Goal: Information Seeking & Learning: Learn about a topic

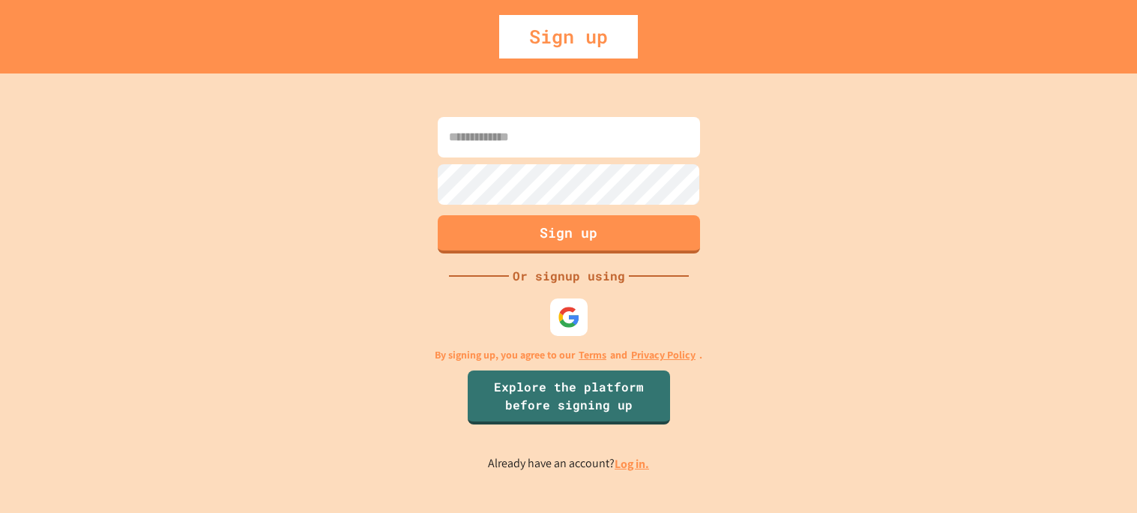
click at [578, 137] on input at bounding box center [569, 137] width 262 height 40
click at [627, 456] on link "Log in." at bounding box center [632, 464] width 34 height 16
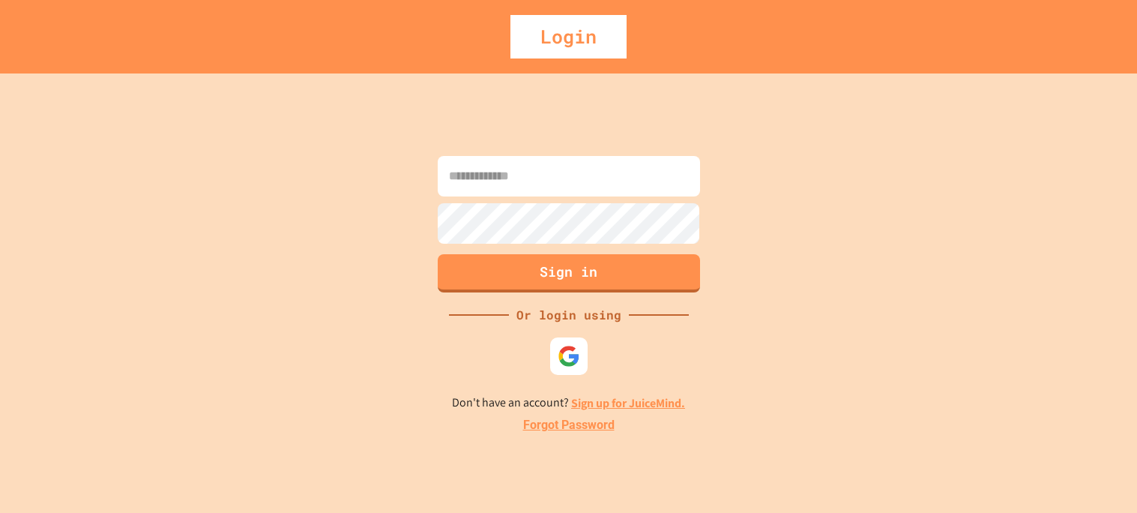
click at [559, 163] on input at bounding box center [569, 176] width 262 height 40
type input "**********"
click at [476, 265] on button "Sign in" at bounding box center [569, 271] width 268 height 39
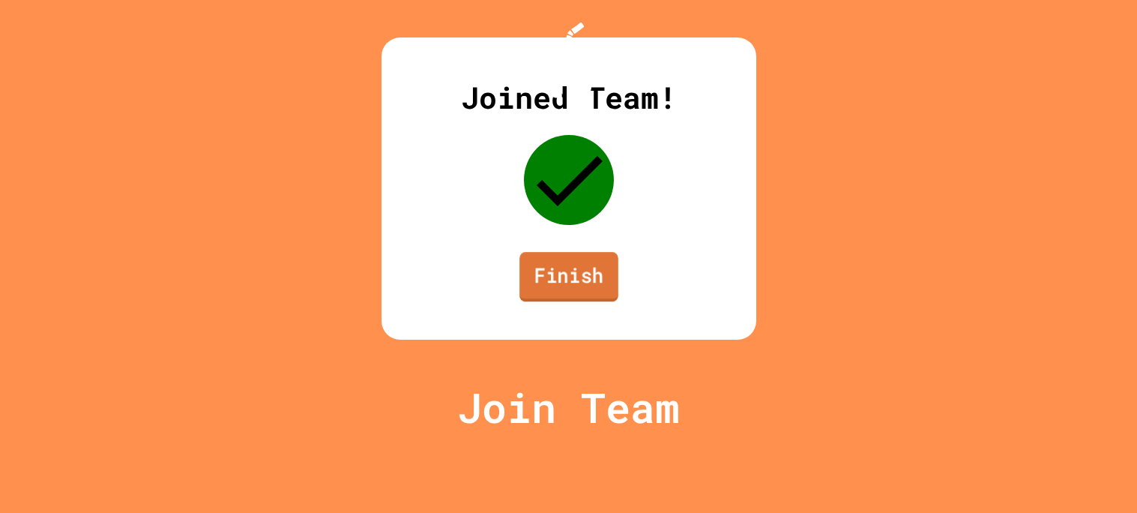
click at [574, 301] on link "Finish" at bounding box center [568, 276] width 99 height 49
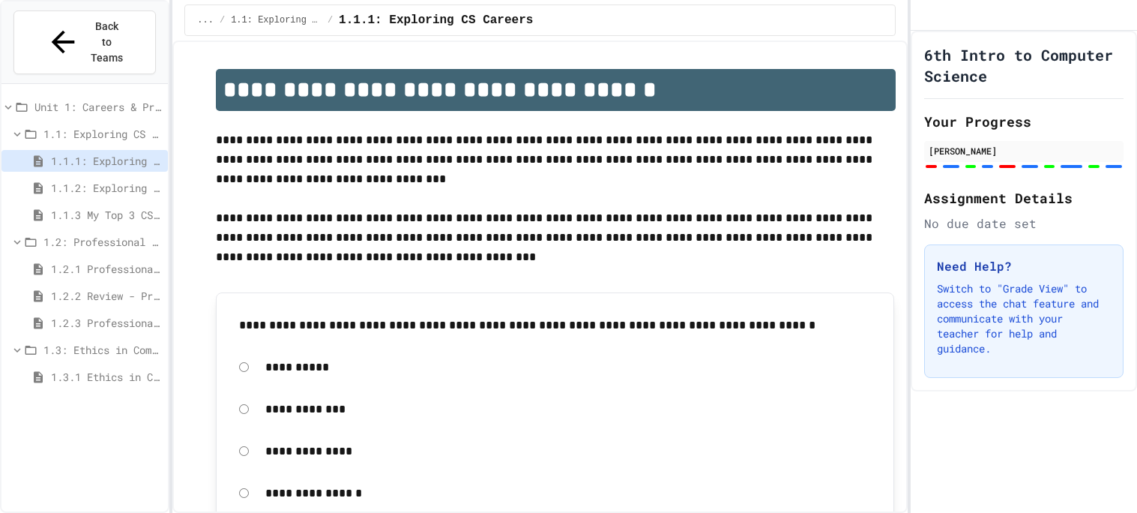
click at [99, 369] on span "1.3.1 Ethics in Computer Science" at bounding box center [106, 377] width 111 height 16
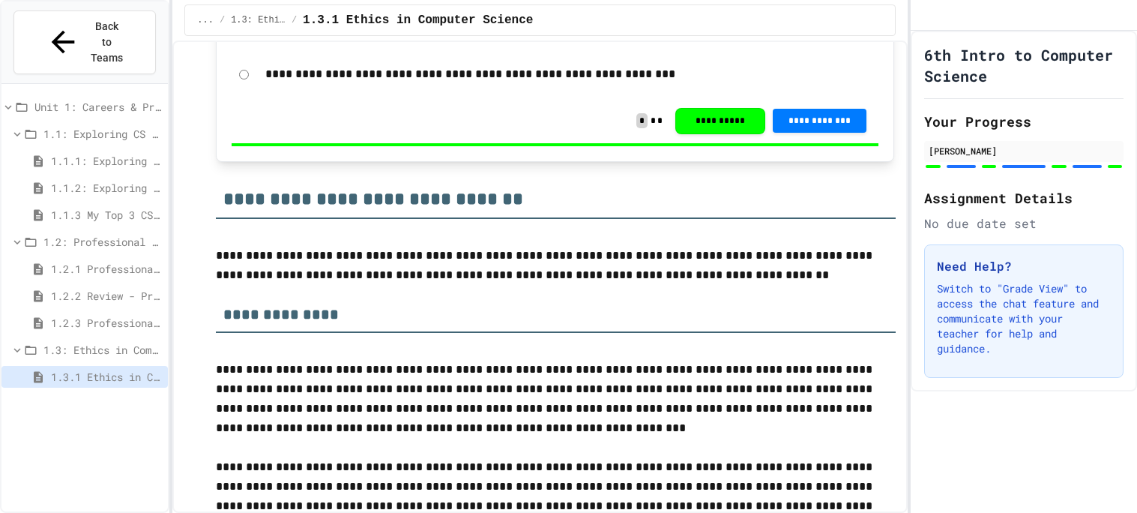
scroll to position [2950, 0]
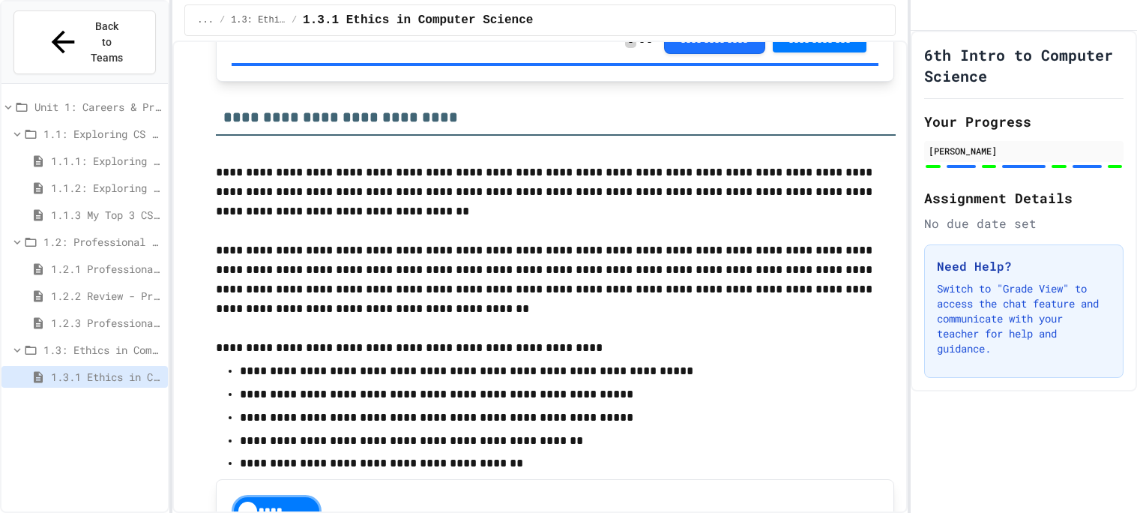
click at [118, 180] on span "1.1.2: Exploring CS Careers - Review" at bounding box center [106, 188] width 111 height 16
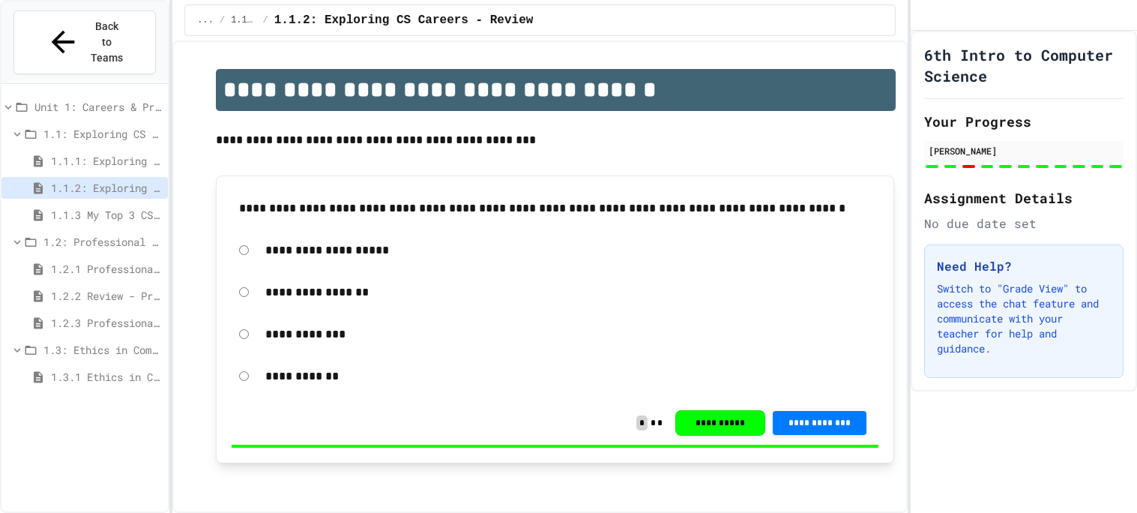
click at [88, 153] on span "1.1.1: Exploring CS Careers" at bounding box center [106, 161] width 111 height 16
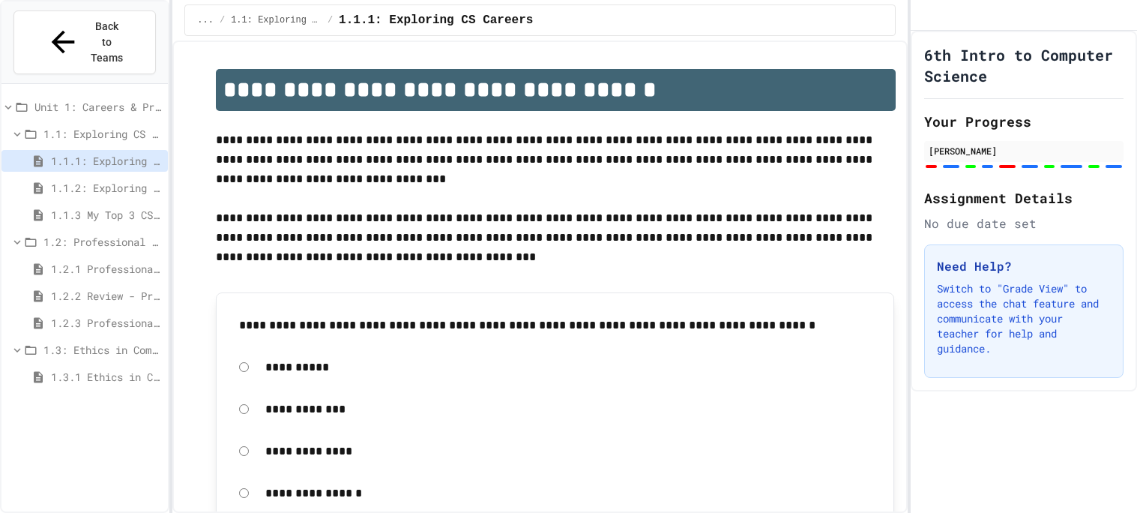
click at [106, 234] on span "1.2: Professional Communication" at bounding box center [102, 242] width 118 height 16
click at [106, 261] on span "1.2.1 Professional Communication" at bounding box center [106, 269] width 111 height 16
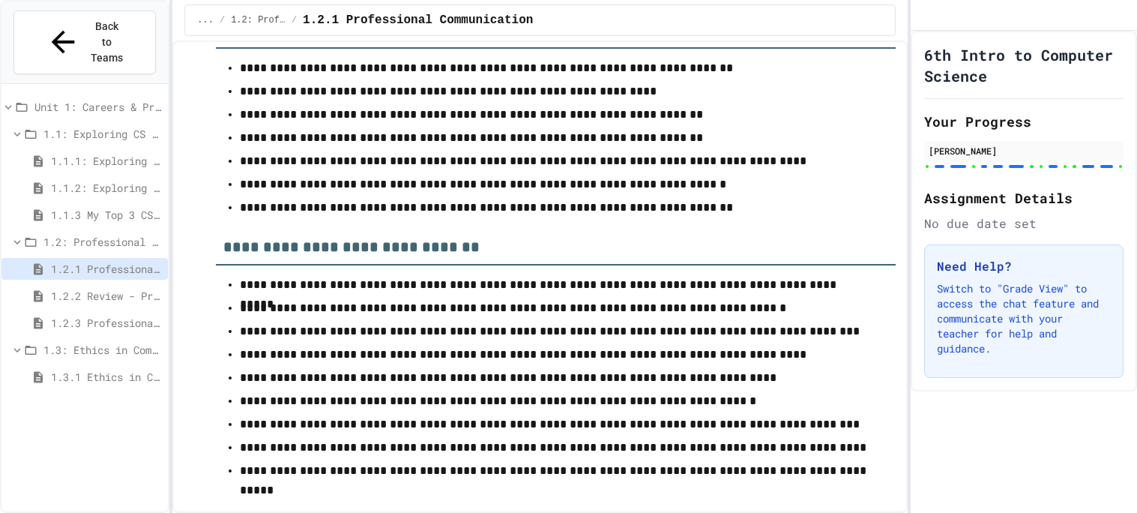
scroll to position [9106, 0]
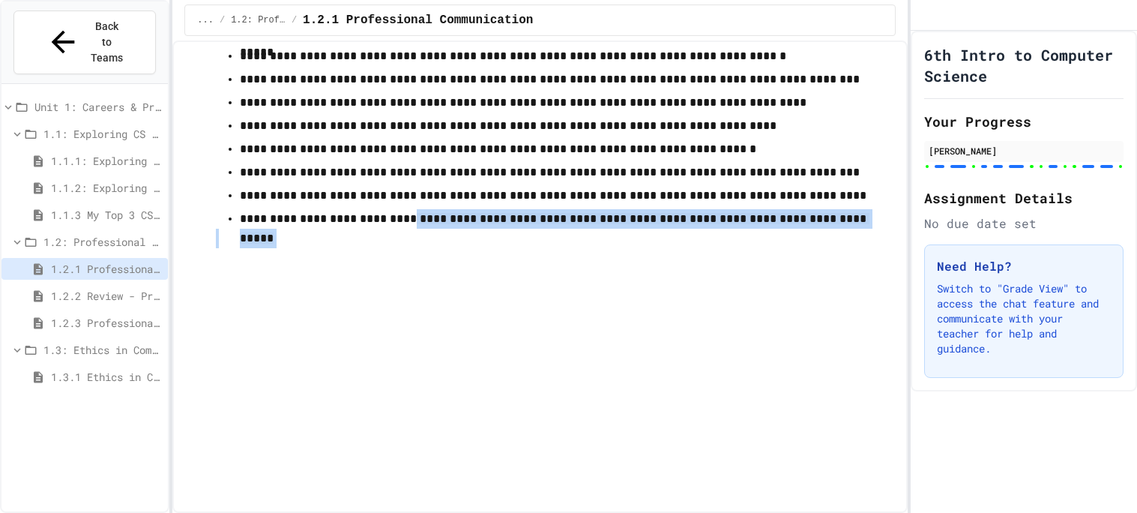
drag, startPoint x: 408, startPoint y: 458, endPoint x: 834, endPoint y: 476, distance: 426.1
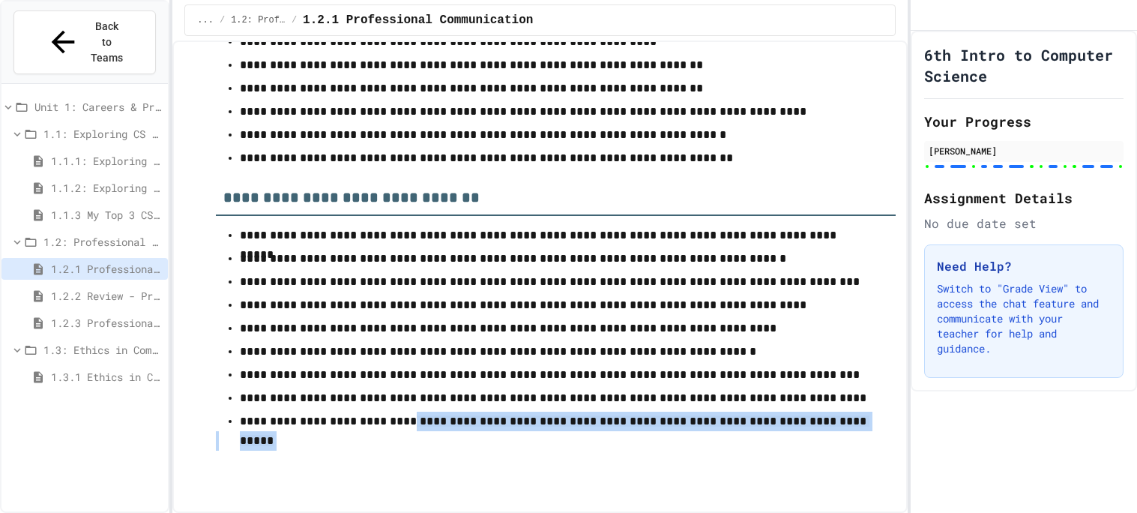
click at [595, 292] on p "**********" at bounding box center [556, 281] width 632 height 19
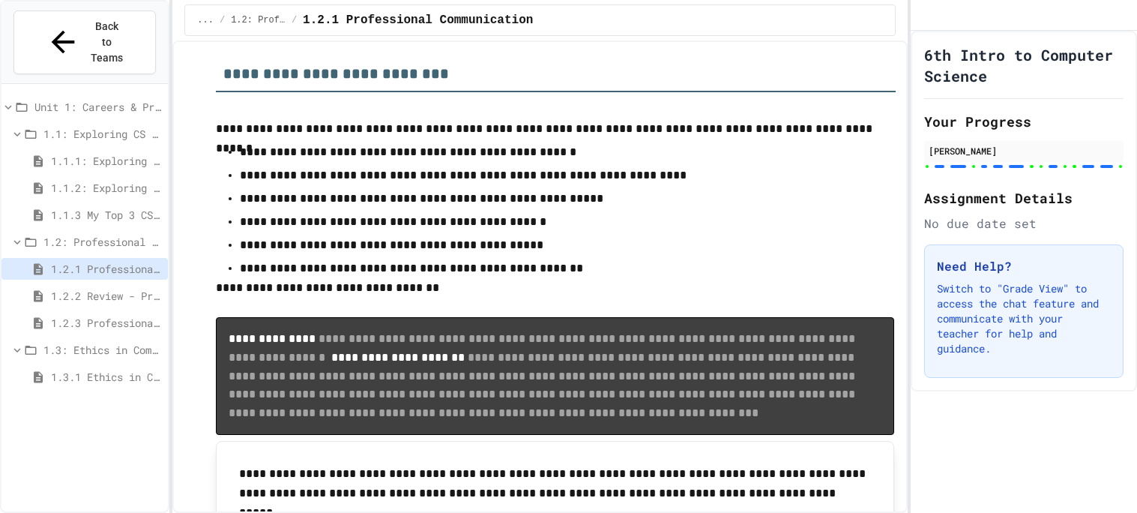
scroll to position [5482, 0]
